Goal: Check status: Check status

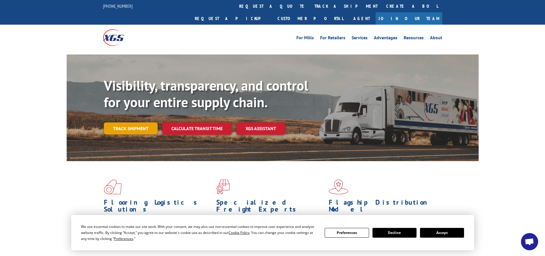
click at [122, 122] on link "Track shipment" at bounding box center [131, 128] width 54 height 12
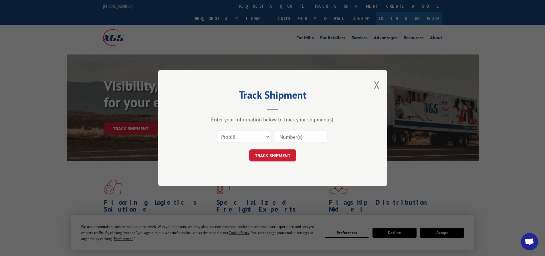
click at [238, 130] on div "Select category... Probill BOL PO" at bounding box center [244, 136] width 52 height 13
click at [236, 133] on select "Select category... Probill BOL PO" at bounding box center [244, 137] width 53 height 12
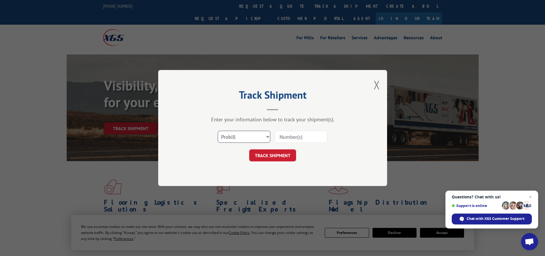
select select "bol"
click at [218, 131] on select "Select category... Probill BOL PO" at bounding box center [244, 137] width 53 height 12
click at [285, 138] on input at bounding box center [301, 137] width 53 height 12
type input "6025026"
click button "TRACK SHIPMENT" at bounding box center [272, 155] width 47 height 12
